Goal: Task Accomplishment & Management: Manage account settings

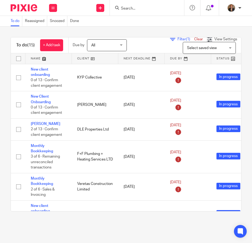
click at [22, 7] on img at bounding box center [24, 7] width 27 height 7
click at [16, 10] on img at bounding box center [24, 7] width 27 height 7
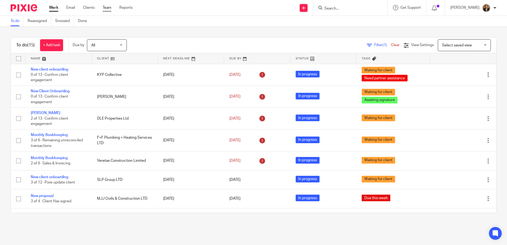
click at [106, 10] on link "Team" at bounding box center [107, 7] width 9 height 5
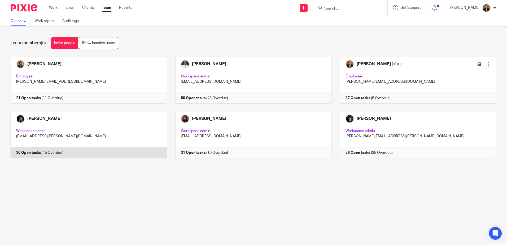
click at [121, 120] on link at bounding box center [84, 135] width 165 height 47
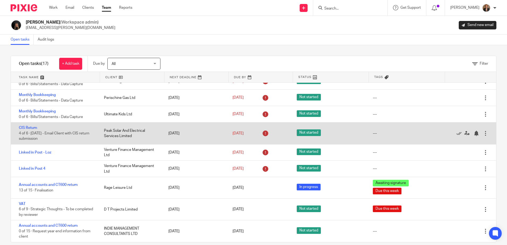
scroll to position [173, 0]
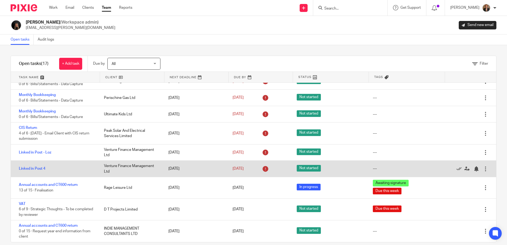
click at [483, 171] on div at bounding box center [485, 168] width 5 height 5
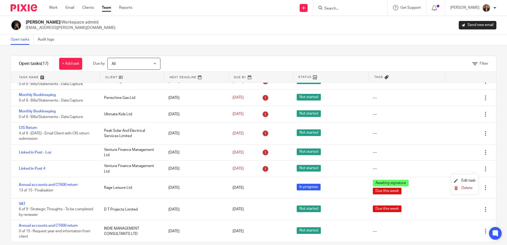
click at [472, 192] on li "Delete" at bounding box center [464, 188] width 21 height 7
click at [470, 189] on span "Delete" at bounding box center [466, 188] width 11 height 4
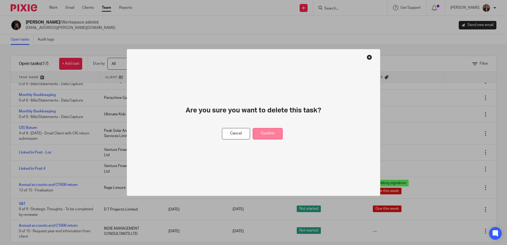
click at [261, 137] on button "Confirm" at bounding box center [268, 133] width 30 height 11
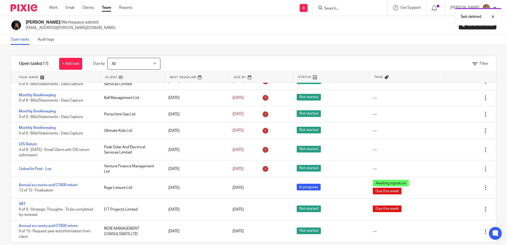
scroll to position [157, 0]
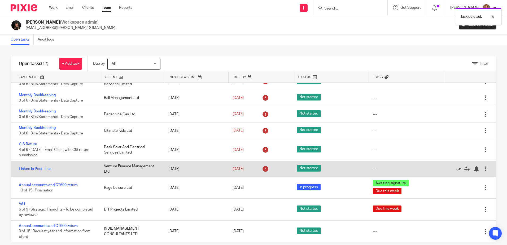
click at [83, 166] on div "Linked in Post - Loz" at bounding box center [55, 169] width 88 height 11
click at [43, 169] on link "Linked in Post - Loz" at bounding box center [35, 169] width 33 height 4
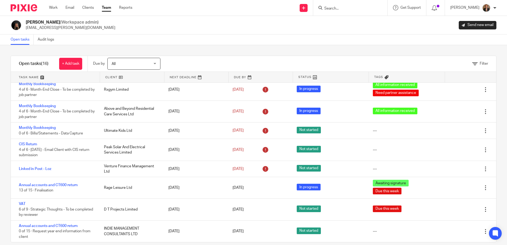
click at [110, 5] on div "Work Email Clients Team Reports Work Email Clients Team Reports Settings" at bounding box center [92, 8] width 97 height 16
click at [107, 6] on link "Team" at bounding box center [106, 7] width 9 height 5
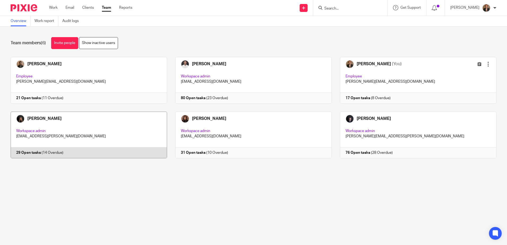
click at [102, 134] on link at bounding box center [84, 135] width 165 height 47
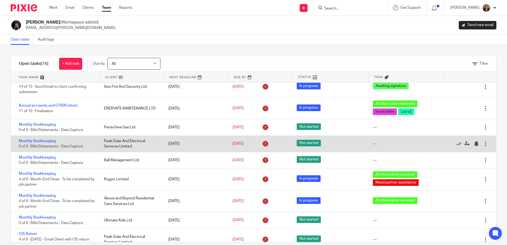
scroll to position [71, 0]
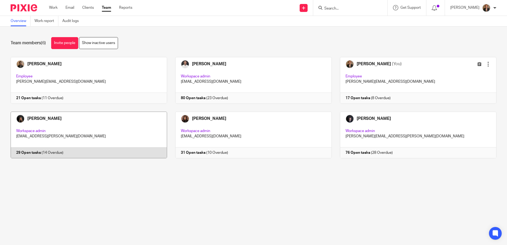
click at [43, 115] on link at bounding box center [84, 135] width 165 height 47
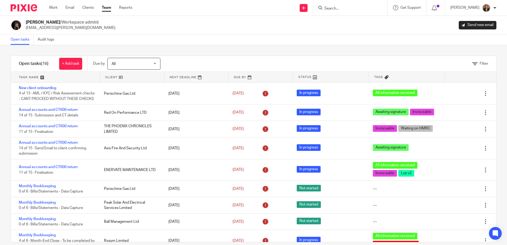
click at [143, 64] on span "All" at bounding box center [131, 63] width 39 height 11
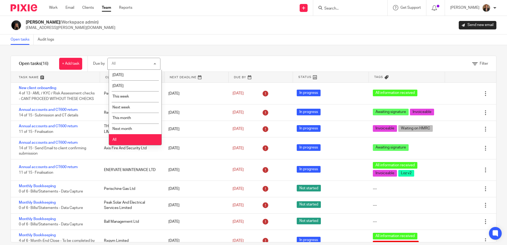
click at [143, 64] on div "All All" at bounding box center [133, 64] width 53 height 12
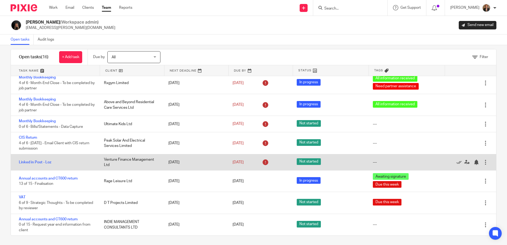
scroll to position [8, 0]
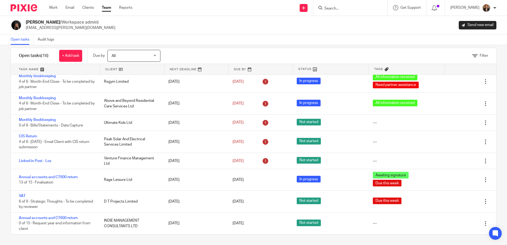
click at [246, 68] on link at bounding box center [261, 69] width 64 height 11
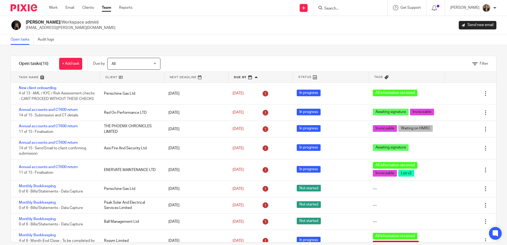
click at [245, 77] on link at bounding box center [261, 77] width 64 height 11
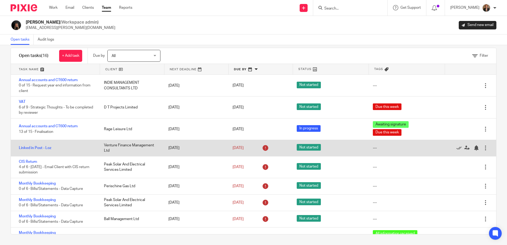
click at [483, 149] on div at bounding box center [485, 147] width 5 height 5
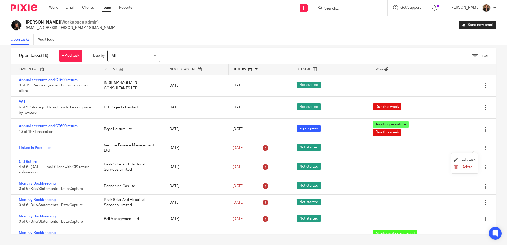
click at [475, 157] on li "Edit task" at bounding box center [464, 160] width 21 height 8
click at [471, 159] on span "Edit task" at bounding box center [468, 160] width 14 height 4
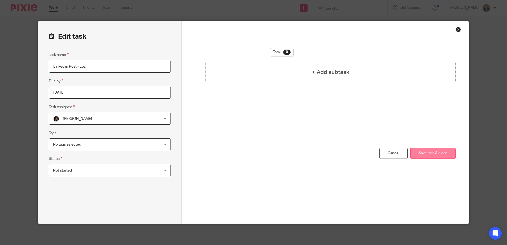
click at [442, 154] on button "Save task & close" at bounding box center [432, 153] width 45 height 11
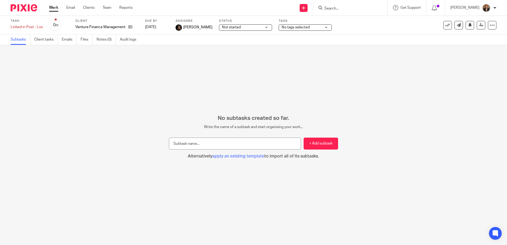
click at [19, 6] on img at bounding box center [24, 7] width 27 height 7
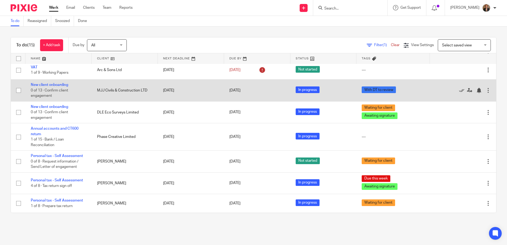
scroll to position [78, 0]
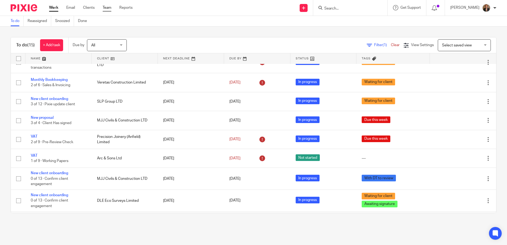
click at [104, 10] on link "Team" at bounding box center [107, 7] width 9 height 5
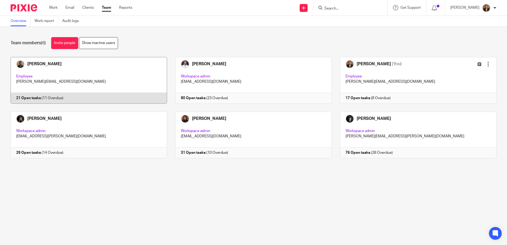
click at [99, 81] on link at bounding box center [84, 80] width 165 height 47
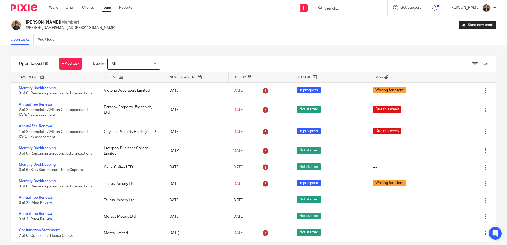
click at [35, 74] on link at bounding box center [55, 77] width 89 height 11
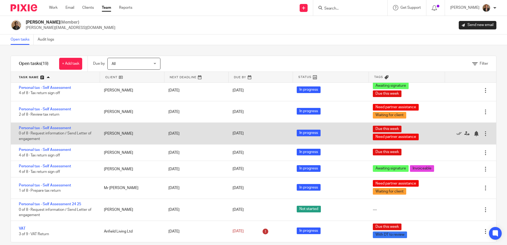
scroll to position [199, 0]
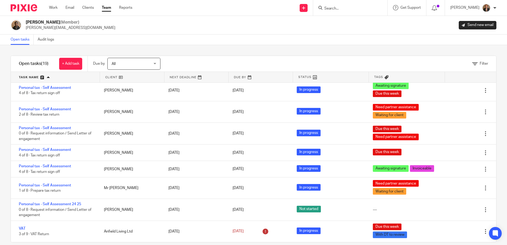
click at [141, 60] on span "All" at bounding box center [131, 63] width 39 height 11
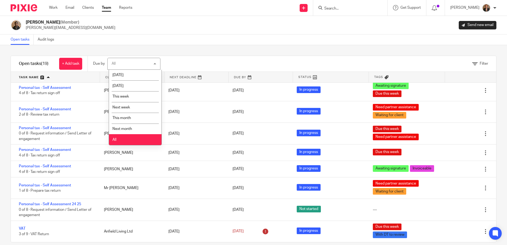
click at [141, 60] on div "All All" at bounding box center [133, 64] width 53 height 12
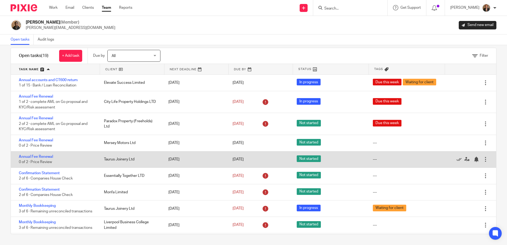
scroll to position [0, 0]
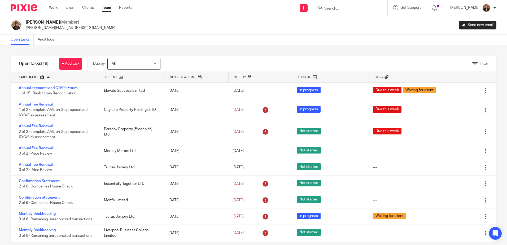
click at [19, 8] on img at bounding box center [24, 7] width 27 height 7
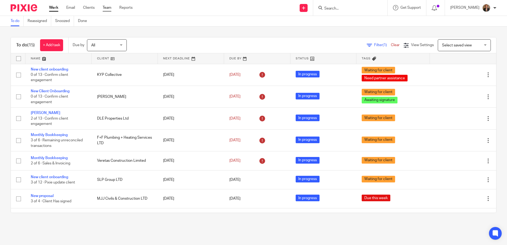
click at [109, 10] on link "Team" at bounding box center [107, 7] width 9 height 5
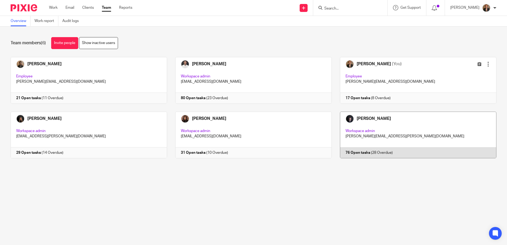
click at [379, 129] on link at bounding box center [414, 135] width 165 height 47
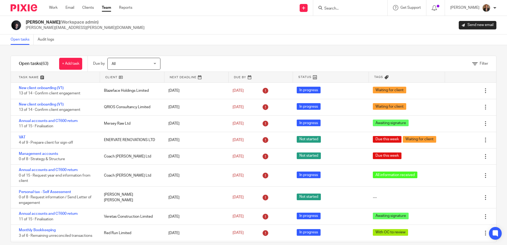
click at [36, 76] on link at bounding box center [55, 77] width 89 height 11
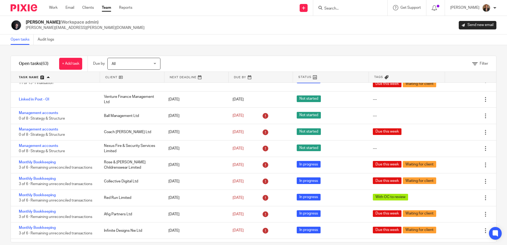
scroll to position [106, 0]
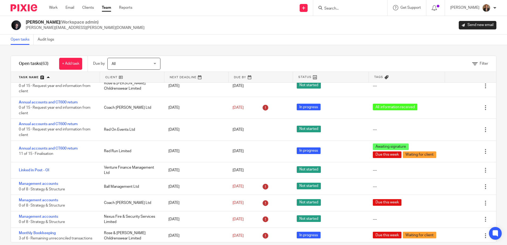
click at [111, 9] on link "Team" at bounding box center [106, 7] width 9 height 5
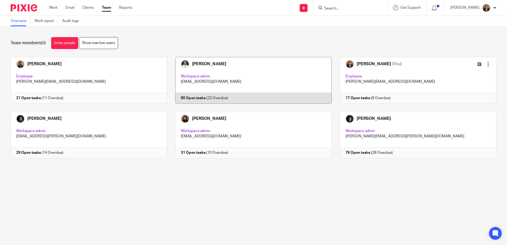
click at [198, 71] on link at bounding box center [249, 80] width 165 height 47
click at [247, 82] on link at bounding box center [249, 80] width 165 height 47
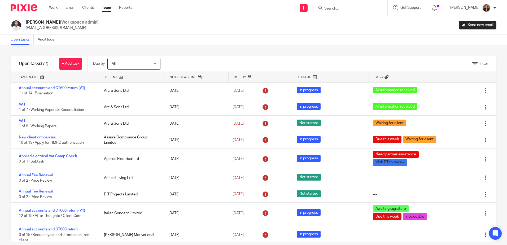
click at [32, 76] on link at bounding box center [55, 77] width 89 height 11
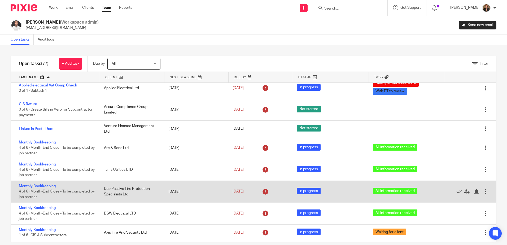
scroll to position [424, 0]
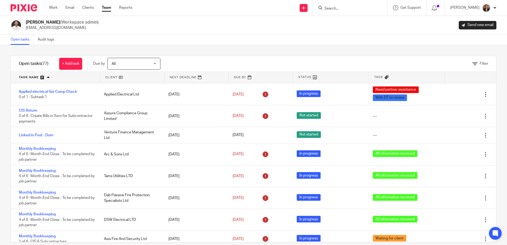
click at [108, 8] on link "Team" at bounding box center [106, 7] width 9 height 5
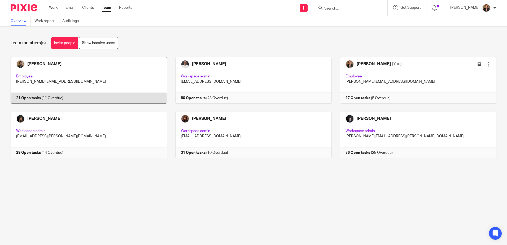
click at [106, 79] on link at bounding box center [84, 80] width 165 height 47
